Goal: Transaction & Acquisition: Purchase product/service

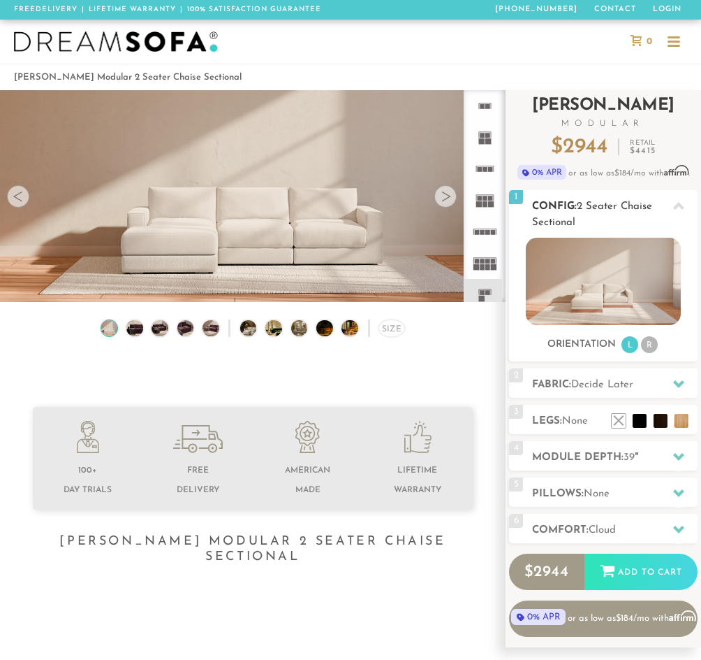
click at [564, 224] on span "2 Seater Chaise Sectional" at bounding box center [592, 214] width 120 height 27
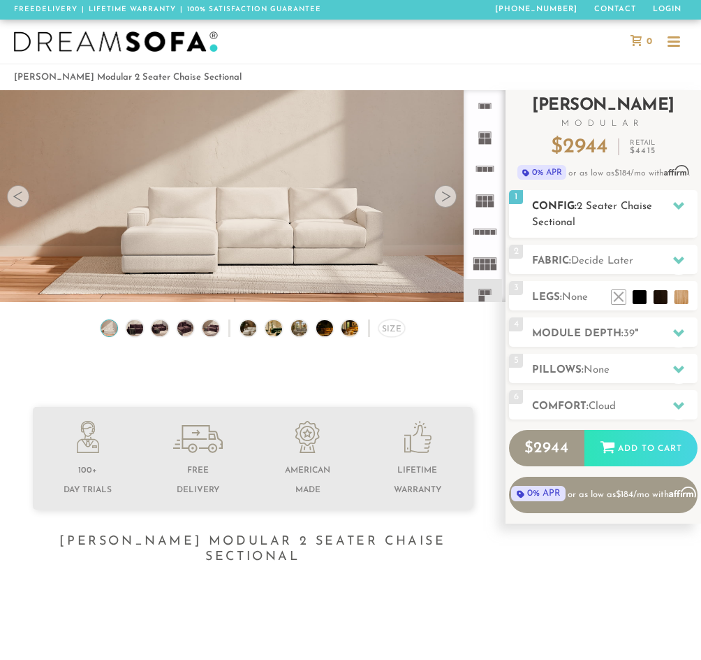
click at [562, 221] on span "2 Seater Chaise Sectional" at bounding box center [592, 214] width 120 height 27
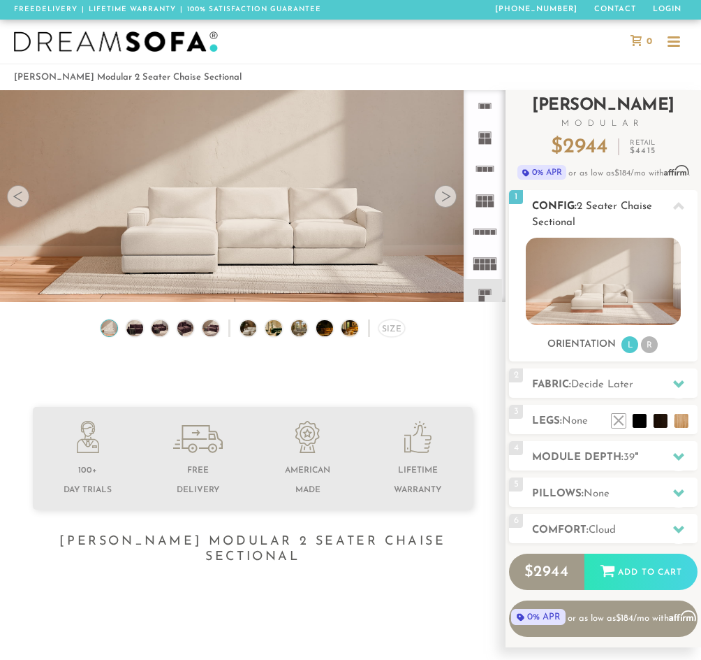
click at [630, 345] on li "L" at bounding box center [630, 344] width 17 height 17
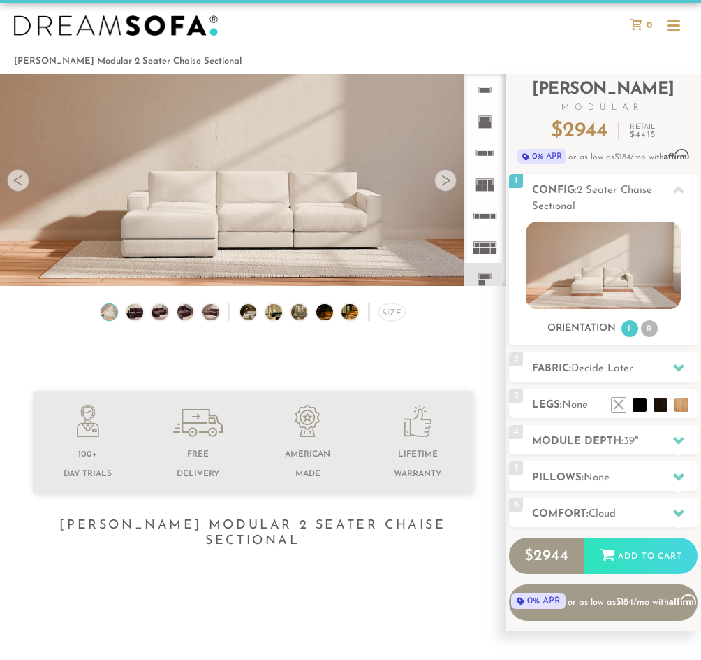
scroll to position [17, 0]
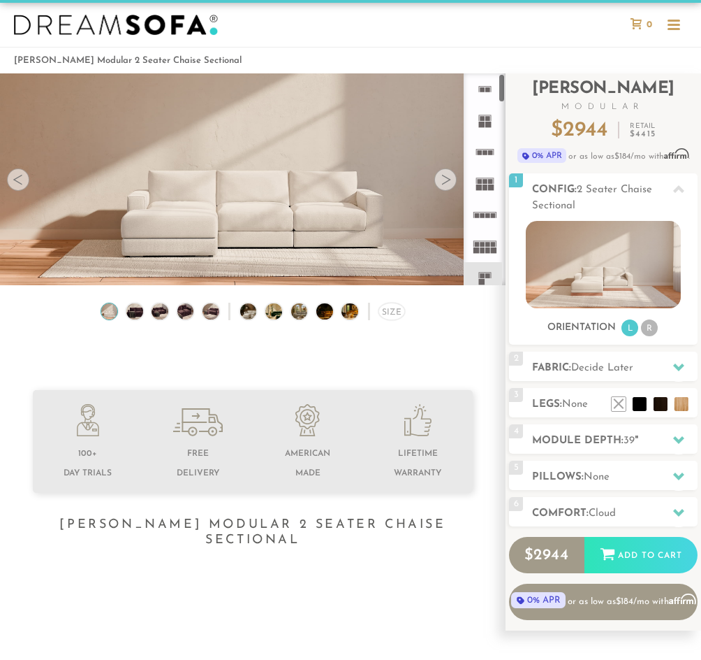
click at [482, 281] on rect at bounding box center [482, 282] width 6 height 6
click at [611, 372] on span "Decide Later" at bounding box center [603, 368] width 62 height 10
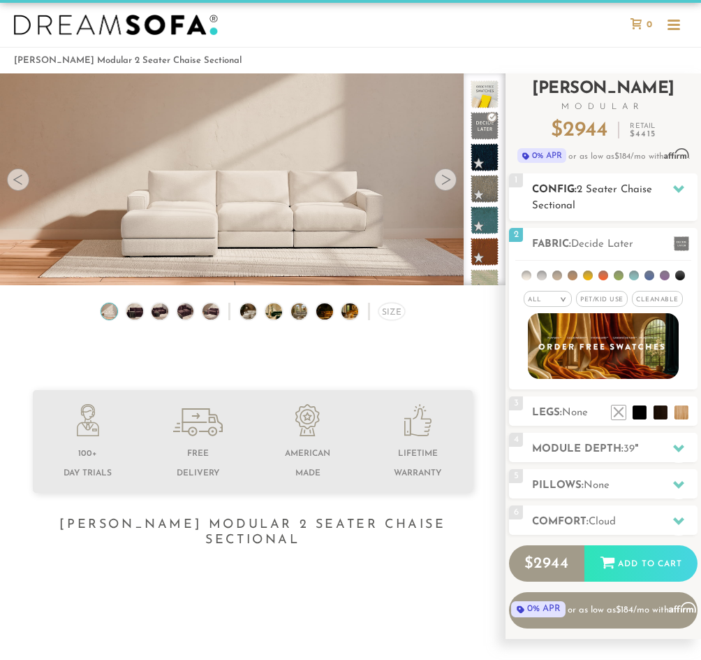
click at [590, 194] on span "2 Seater Chaise Sectional" at bounding box center [592, 197] width 120 height 27
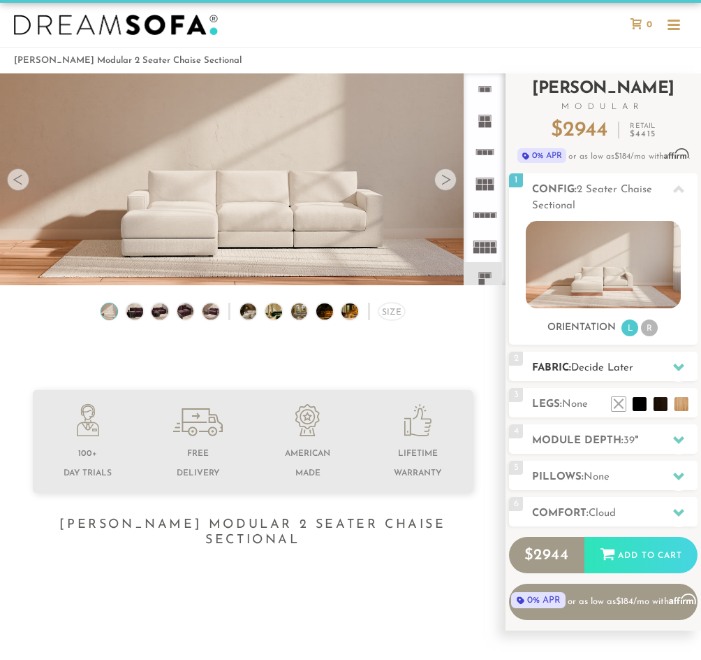
click at [595, 361] on h2 "Fabric: Decide Later" at bounding box center [615, 368] width 166 height 16
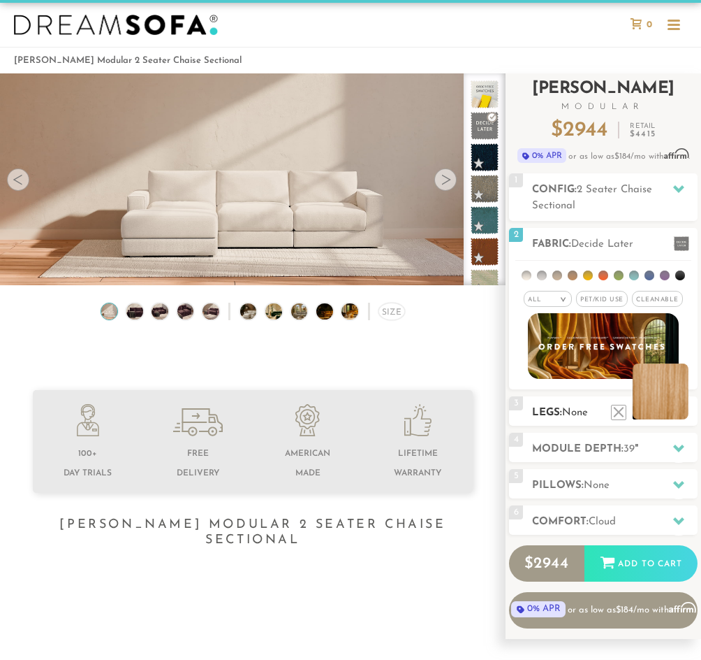
click at [683, 411] on li at bounding box center [661, 391] width 56 height 56
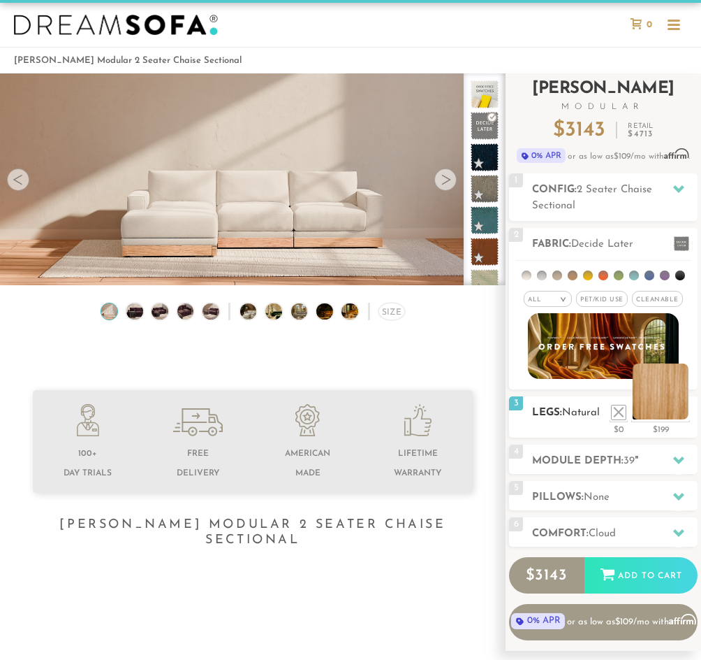
click at [683, 411] on li at bounding box center [661, 391] width 56 height 56
click at [562, 419] on h2 "Legs: Natural" at bounding box center [615, 413] width 166 height 16
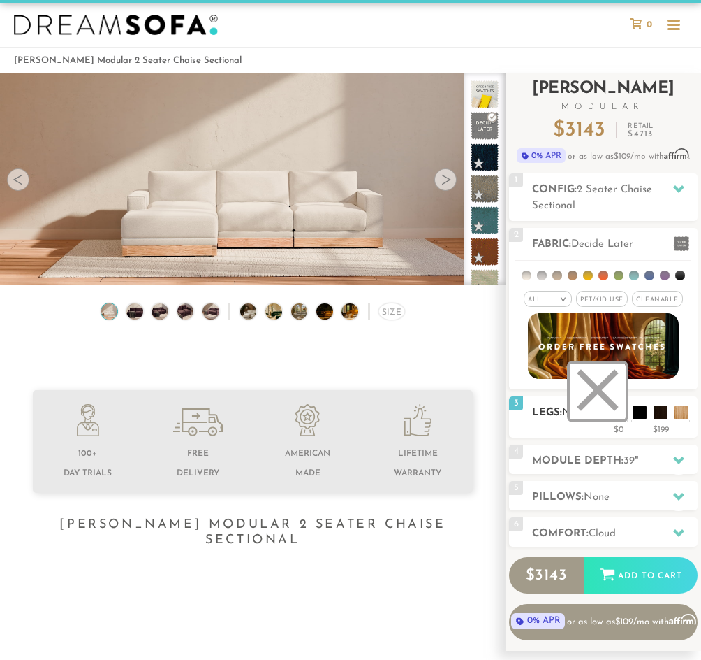
click at [617, 414] on li at bounding box center [598, 391] width 56 height 56
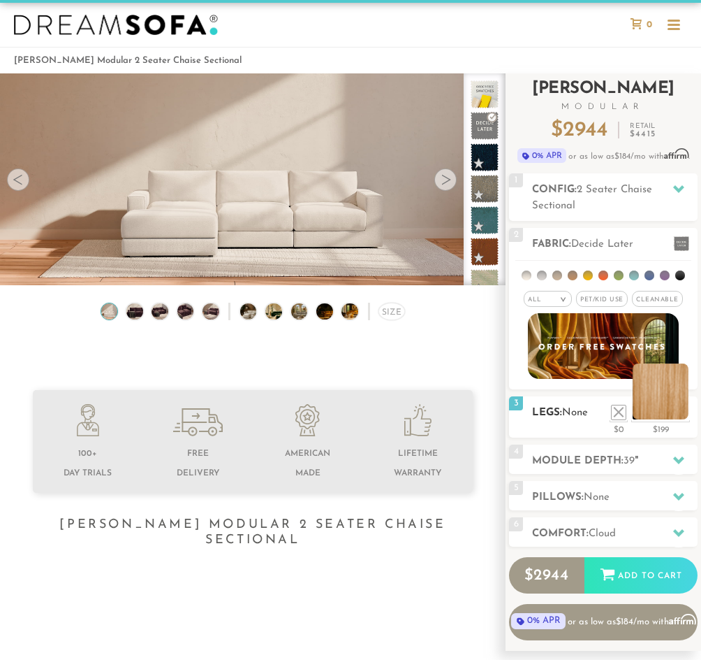
click at [684, 414] on li at bounding box center [661, 391] width 56 height 56
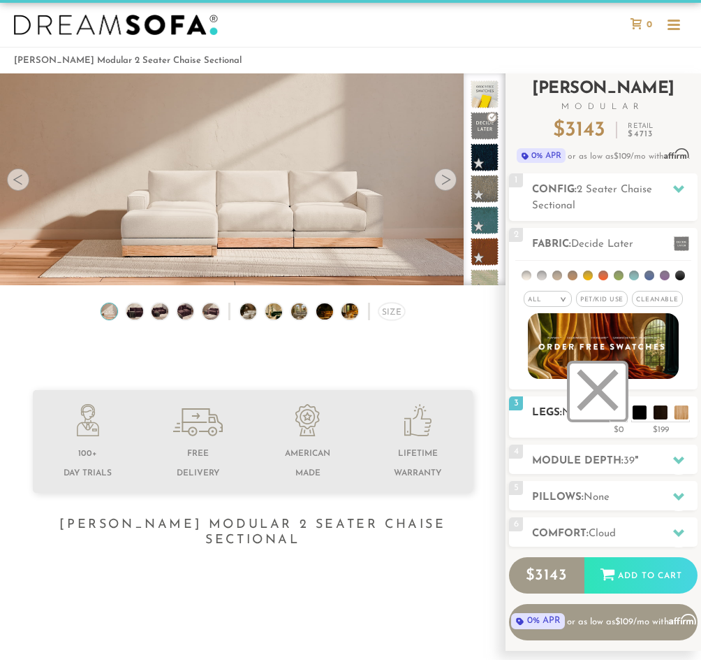
click at [610, 413] on li at bounding box center [598, 391] width 56 height 56
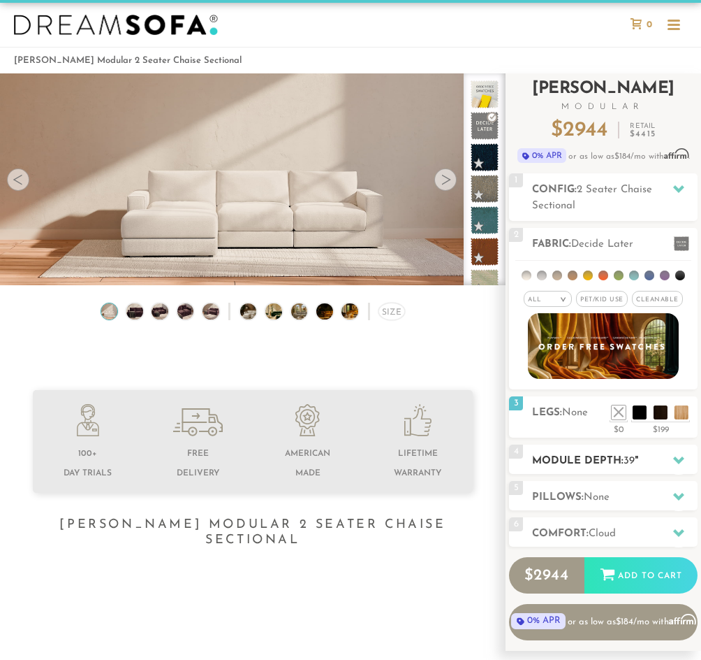
click at [573, 460] on h2 "Module Depth: 39 "" at bounding box center [615, 461] width 166 height 16
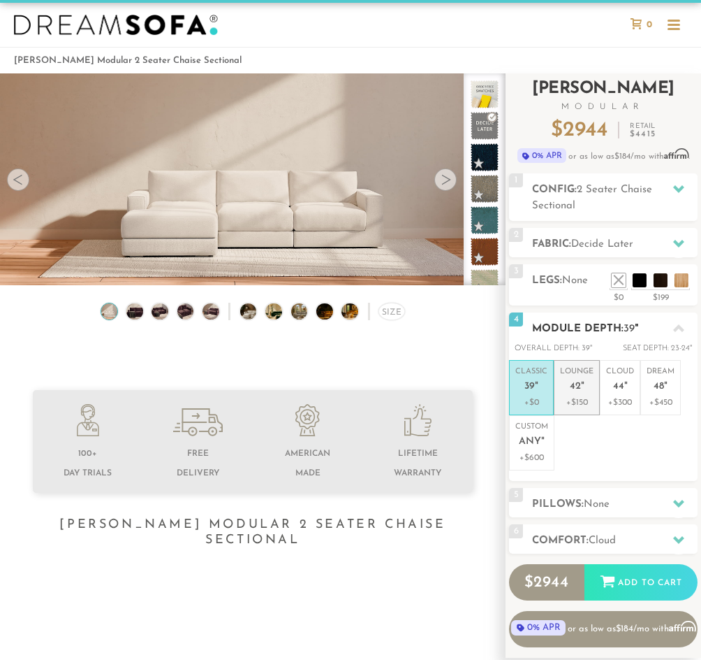
click at [583, 391] on em """ at bounding box center [582, 387] width 3 height 12
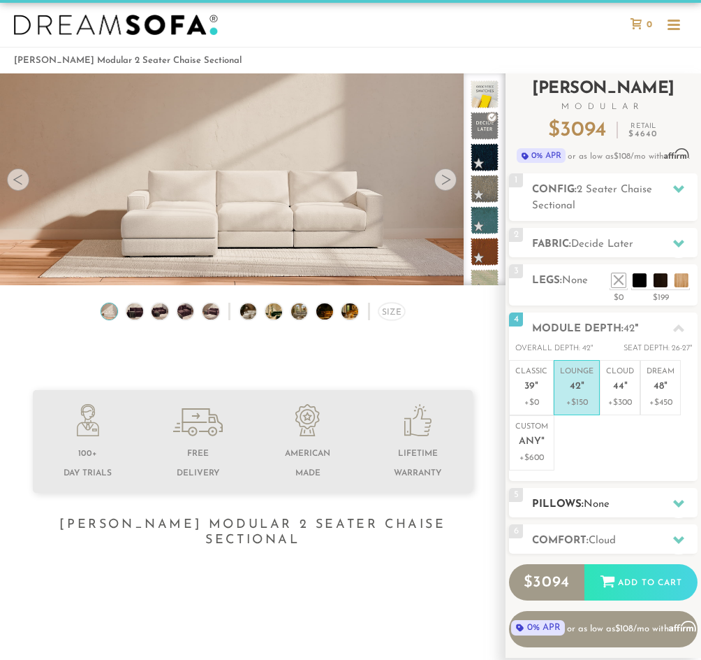
click at [567, 506] on h2 "Pillows: None" at bounding box center [615, 504] width 166 height 16
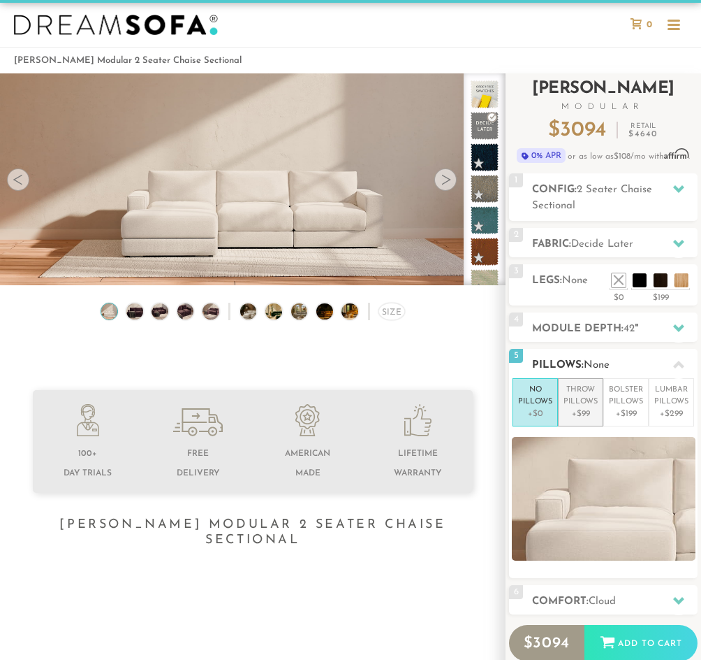
click at [585, 415] on p "+$99" at bounding box center [581, 413] width 34 height 13
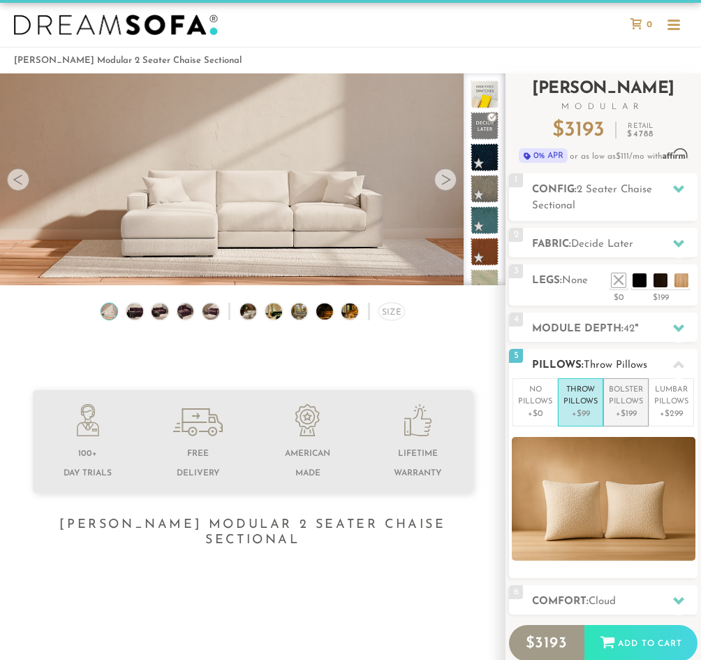
click at [618, 408] on p "+$199" at bounding box center [626, 413] width 34 height 13
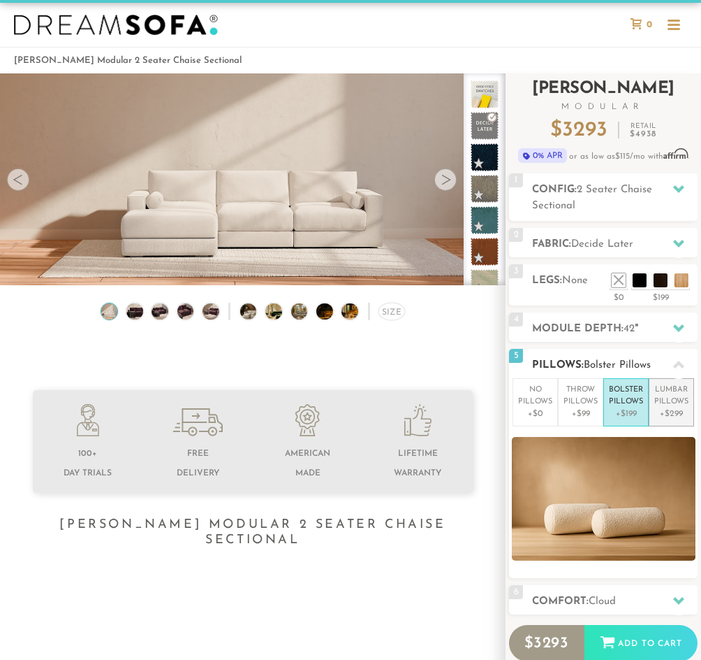
click at [671, 406] on p "Lumbar Pillows" at bounding box center [672, 395] width 34 height 23
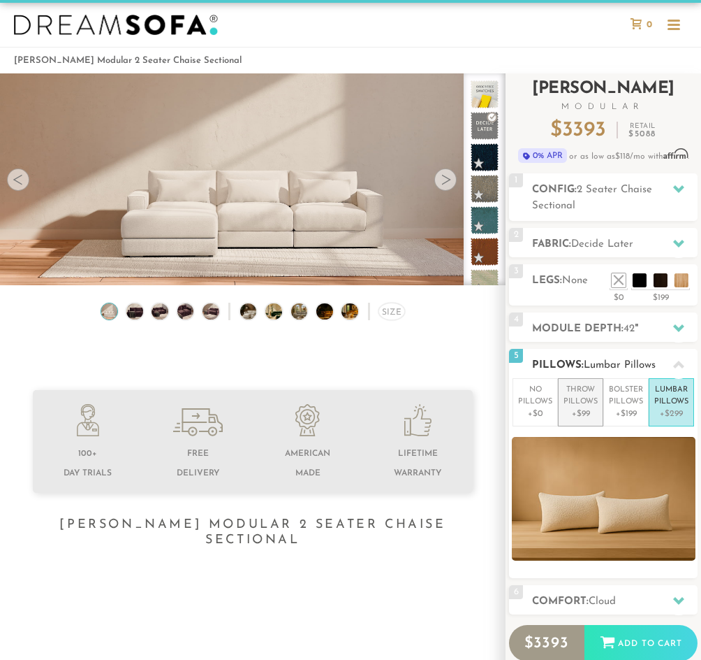
click at [574, 405] on p "Throw Pillows" at bounding box center [581, 395] width 34 height 23
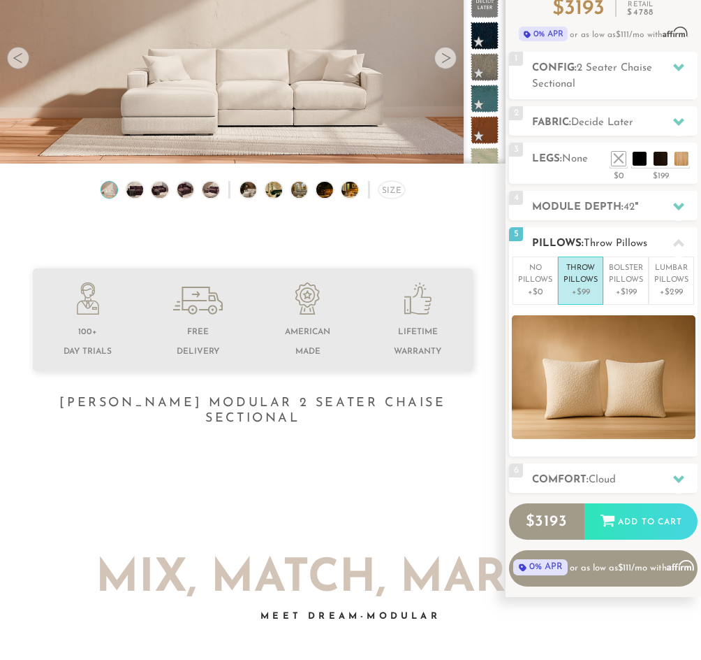
scroll to position [184, 0]
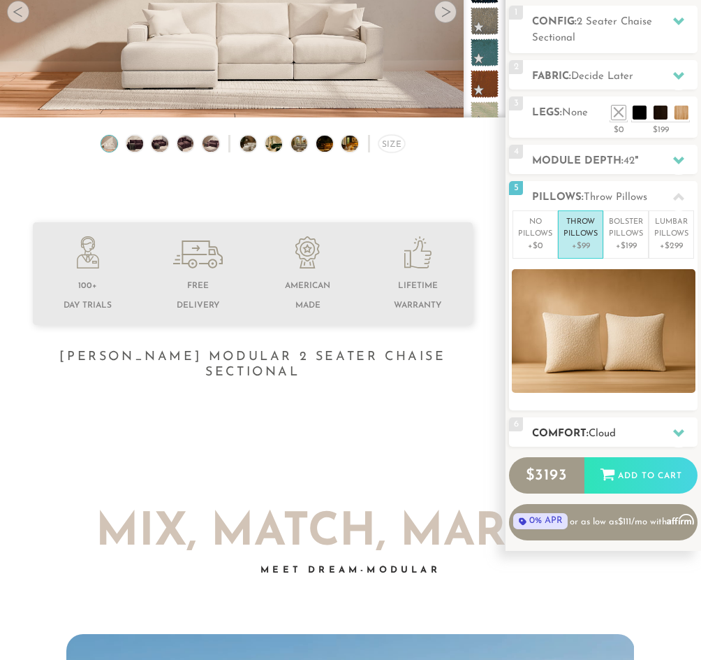
click at [577, 425] on h2 "Comfort: the Cloud" at bounding box center [615, 433] width 166 height 16
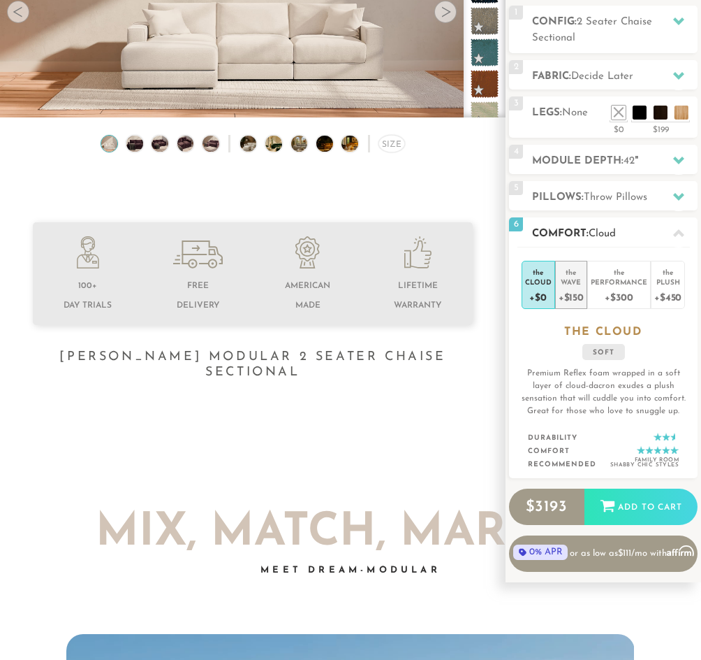
click at [565, 288] on div "+$150" at bounding box center [571, 296] width 25 height 20
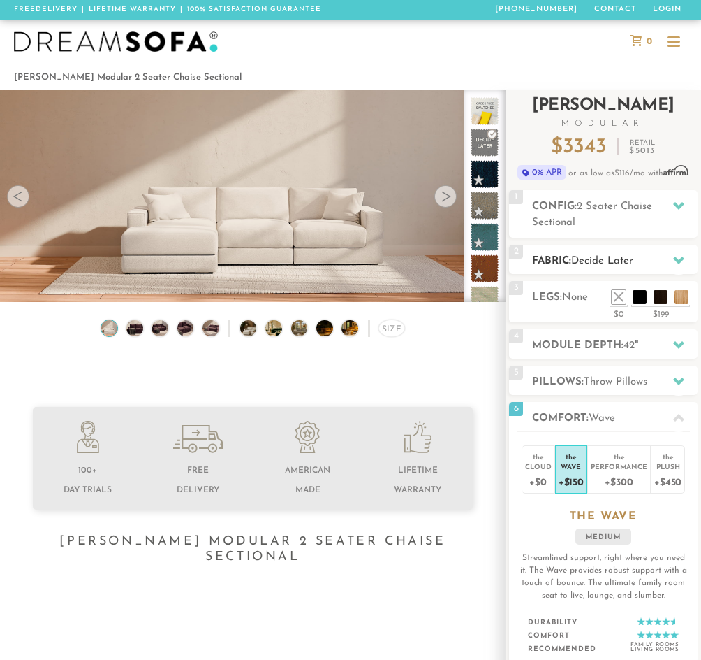
scroll to position [0, 0]
click at [557, 256] on h2 "Fabric: Decide Later" at bounding box center [615, 261] width 166 height 16
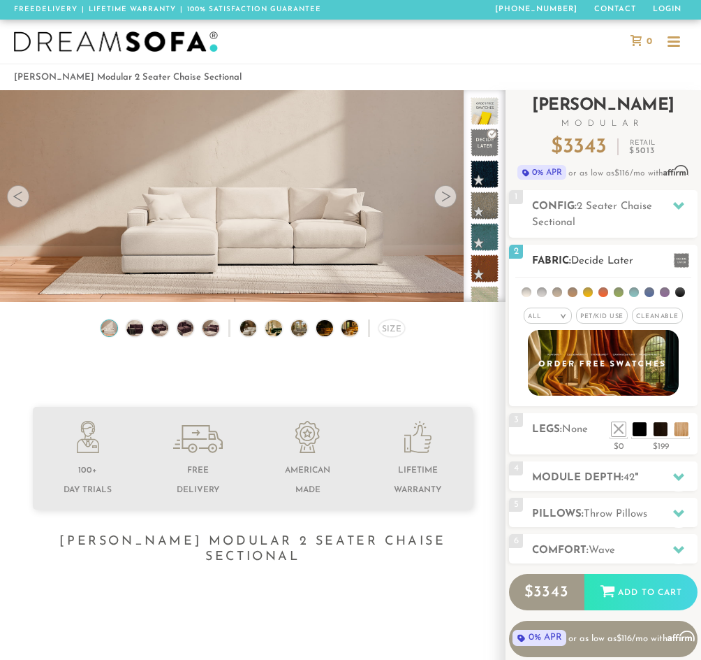
click at [561, 315] on em ">" at bounding box center [563, 316] width 10 height 7
click at [541, 395] on li "Popular" at bounding box center [548, 393] width 48 height 22
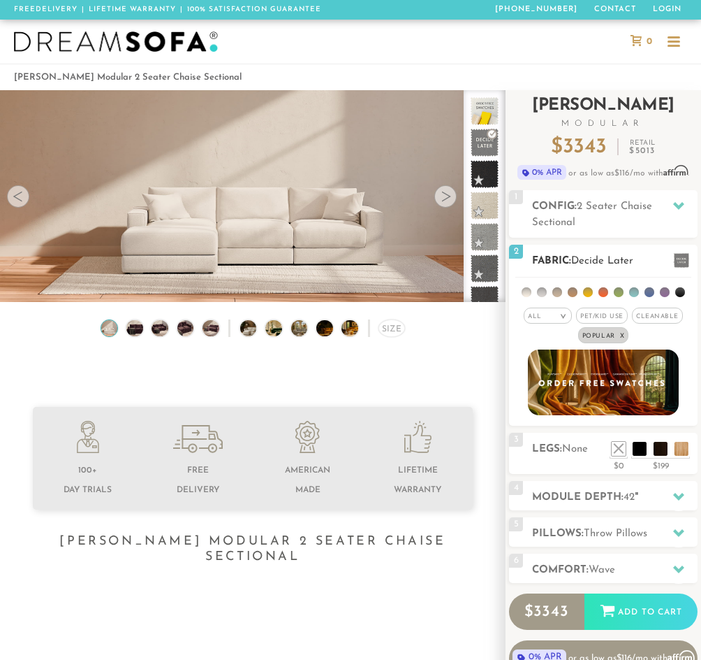
click at [641, 315] on span "Cleanable x" at bounding box center [657, 315] width 51 height 16
click at [587, 291] on li at bounding box center [588, 292] width 10 height 10
click at [576, 296] on li at bounding box center [573, 292] width 10 height 10
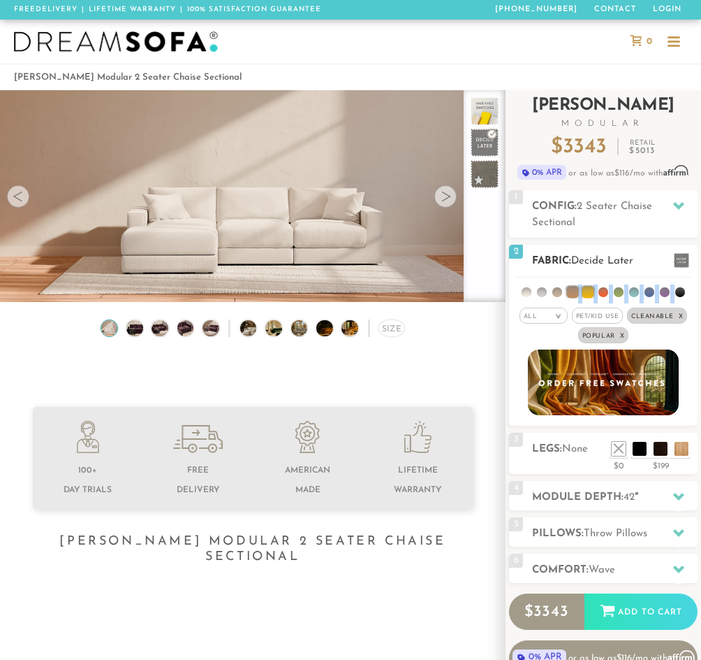
click at [576, 296] on li at bounding box center [573, 292] width 12 height 12
click at [575, 292] on li at bounding box center [573, 292] width 10 height 10
click at [631, 296] on li at bounding box center [635, 292] width 10 height 10
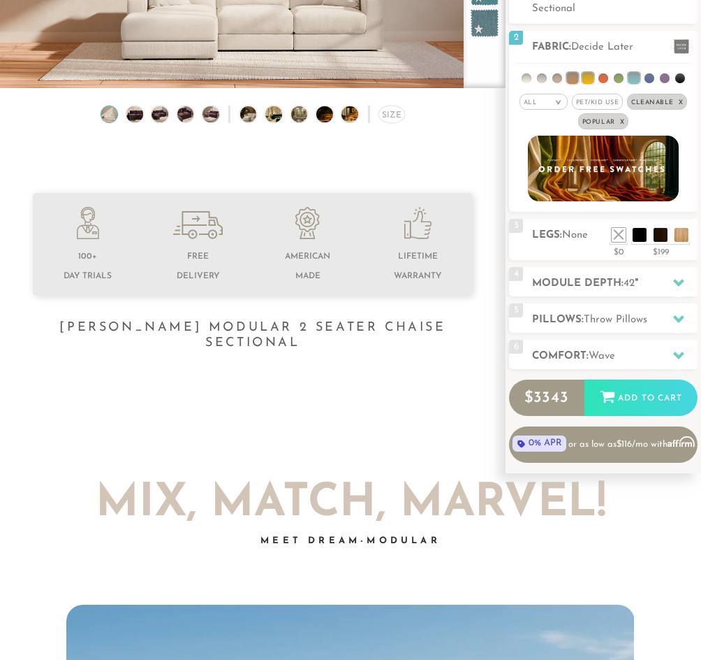
scroll to position [214, 0]
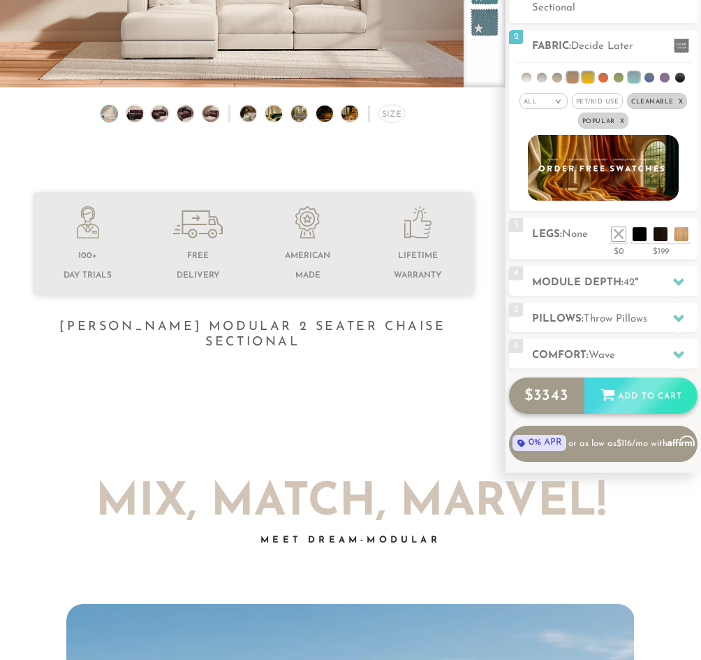
click at [619, 397] on div "Add to Cart" at bounding box center [641, 396] width 113 height 38
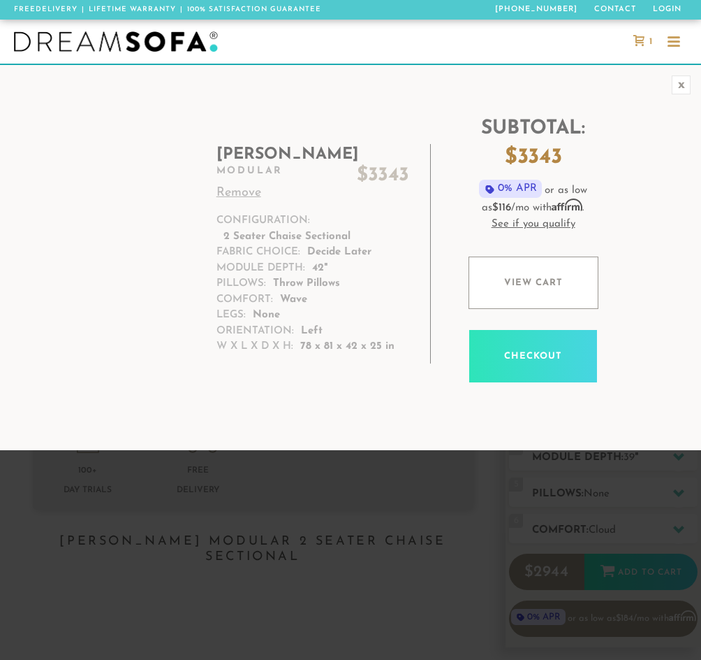
scroll to position [13303, 701]
click at [680, 85] on div "x" at bounding box center [681, 84] width 19 height 19
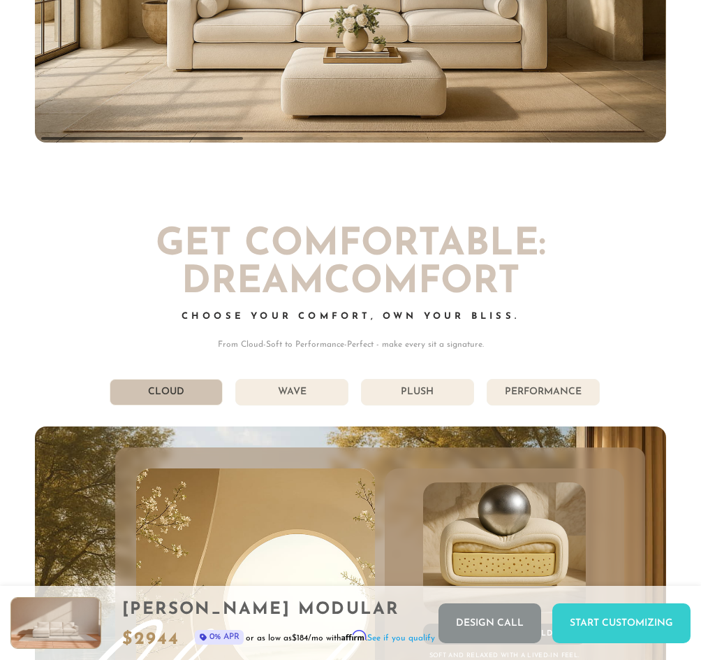
scroll to position [6147, 0]
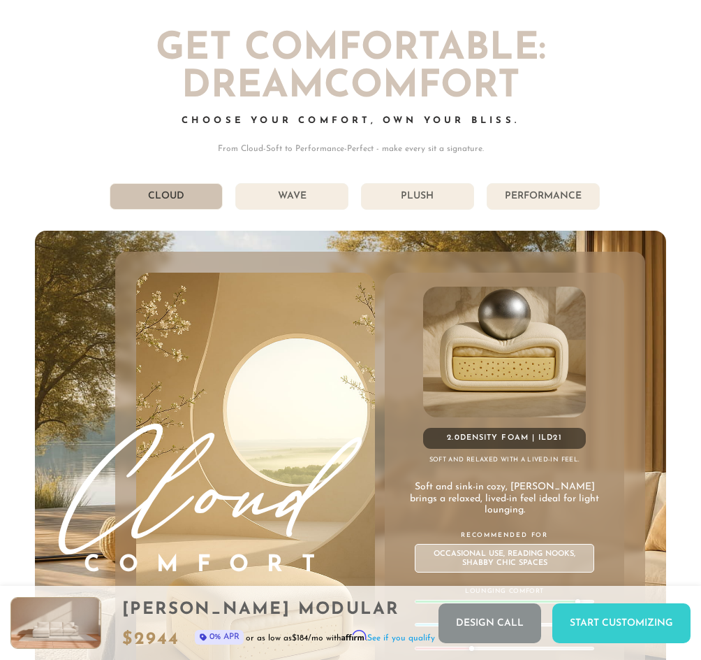
click at [282, 183] on li "Wave" at bounding box center [291, 196] width 113 height 27
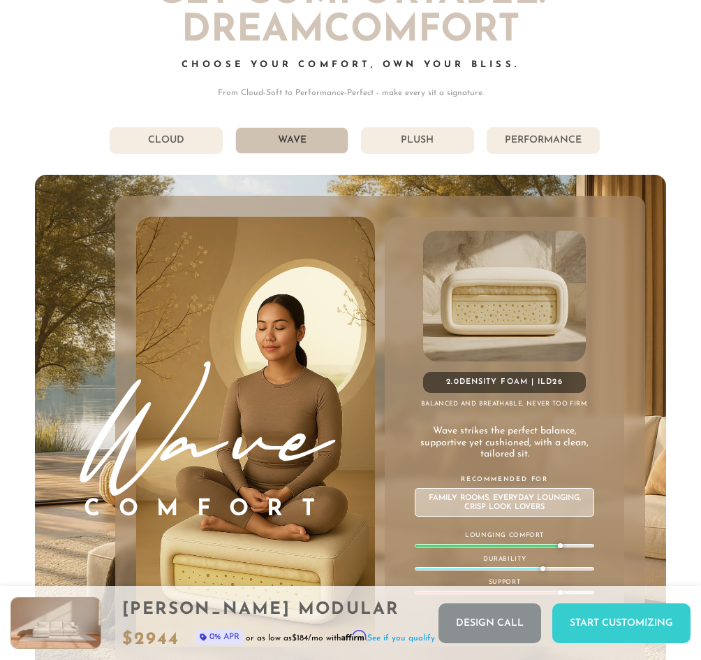
scroll to position [6201, 0]
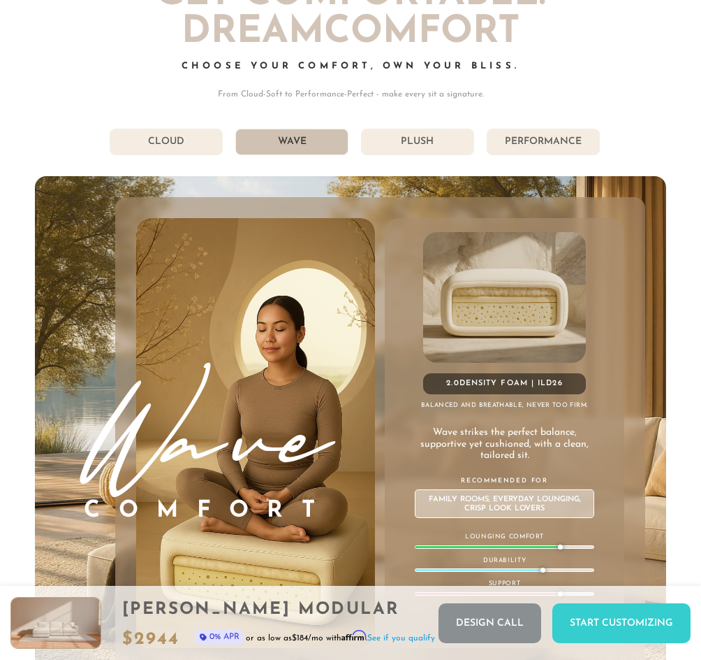
click at [417, 129] on li "Plush" at bounding box center [417, 142] width 113 height 27
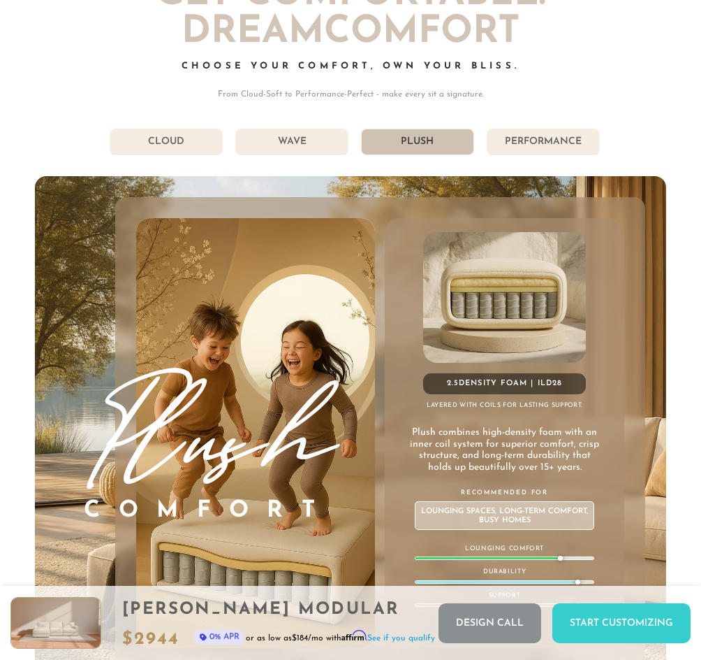
click at [311, 129] on li "Wave" at bounding box center [291, 142] width 113 height 27
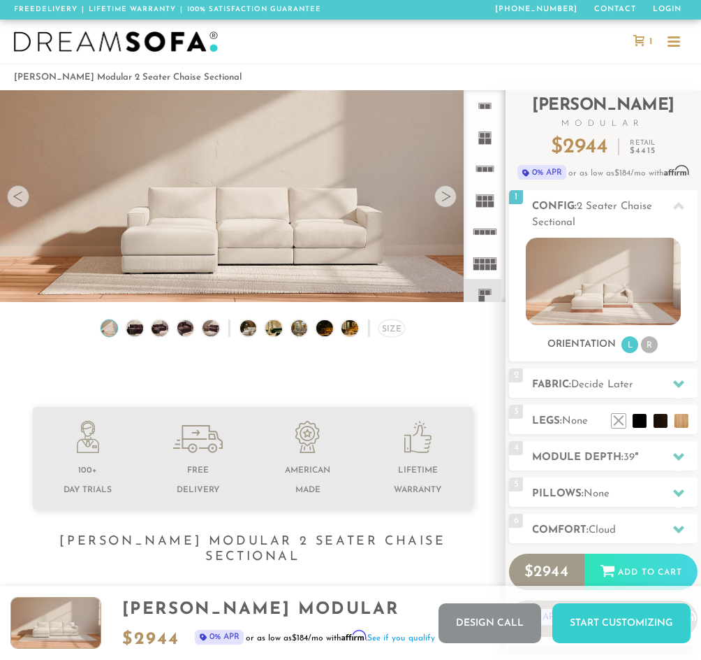
scroll to position [0, 0]
click at [639, 43] on icon at bounding box center [639, 40] width 11 height 11
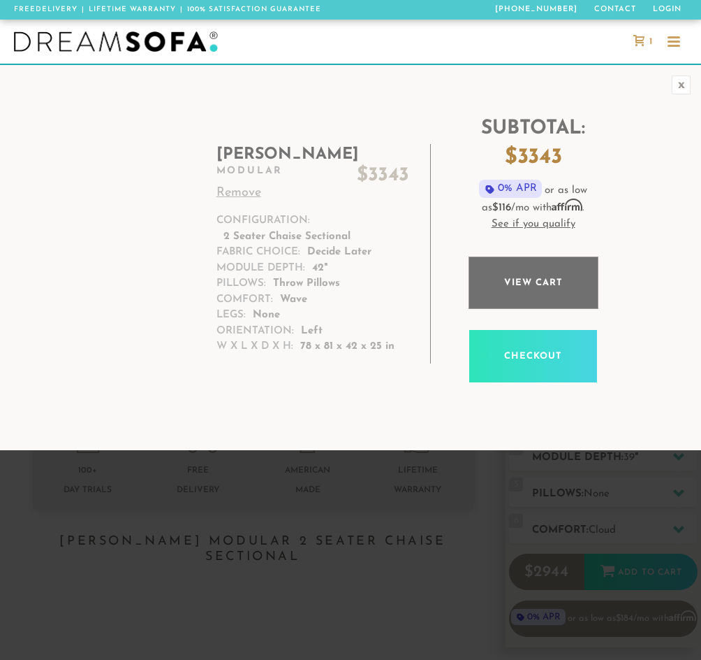
click at [506, 278] on link "View cart" at bounding box center [534, 282] width 130 height 52
